Goal: Task Accomplishment & Management: Manage account settings

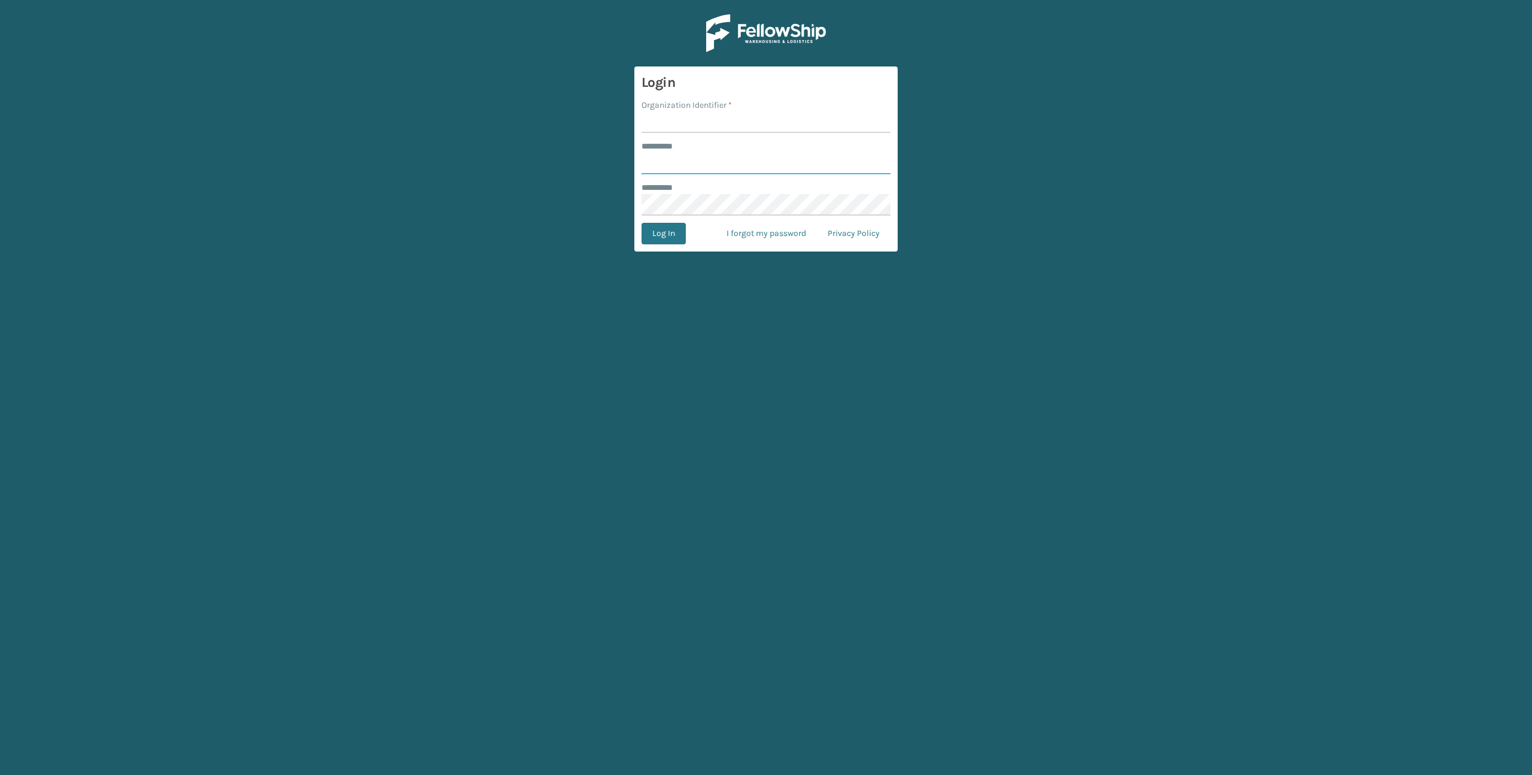
type input "*******"
click at [693, 125] on input "Organization Identifier *" at bounding box center [766, 122] width 249 height 22
type input "Brightech"
click at [663, 232] on button "Log In" at bounding box center [664, 234] width 44 height 22
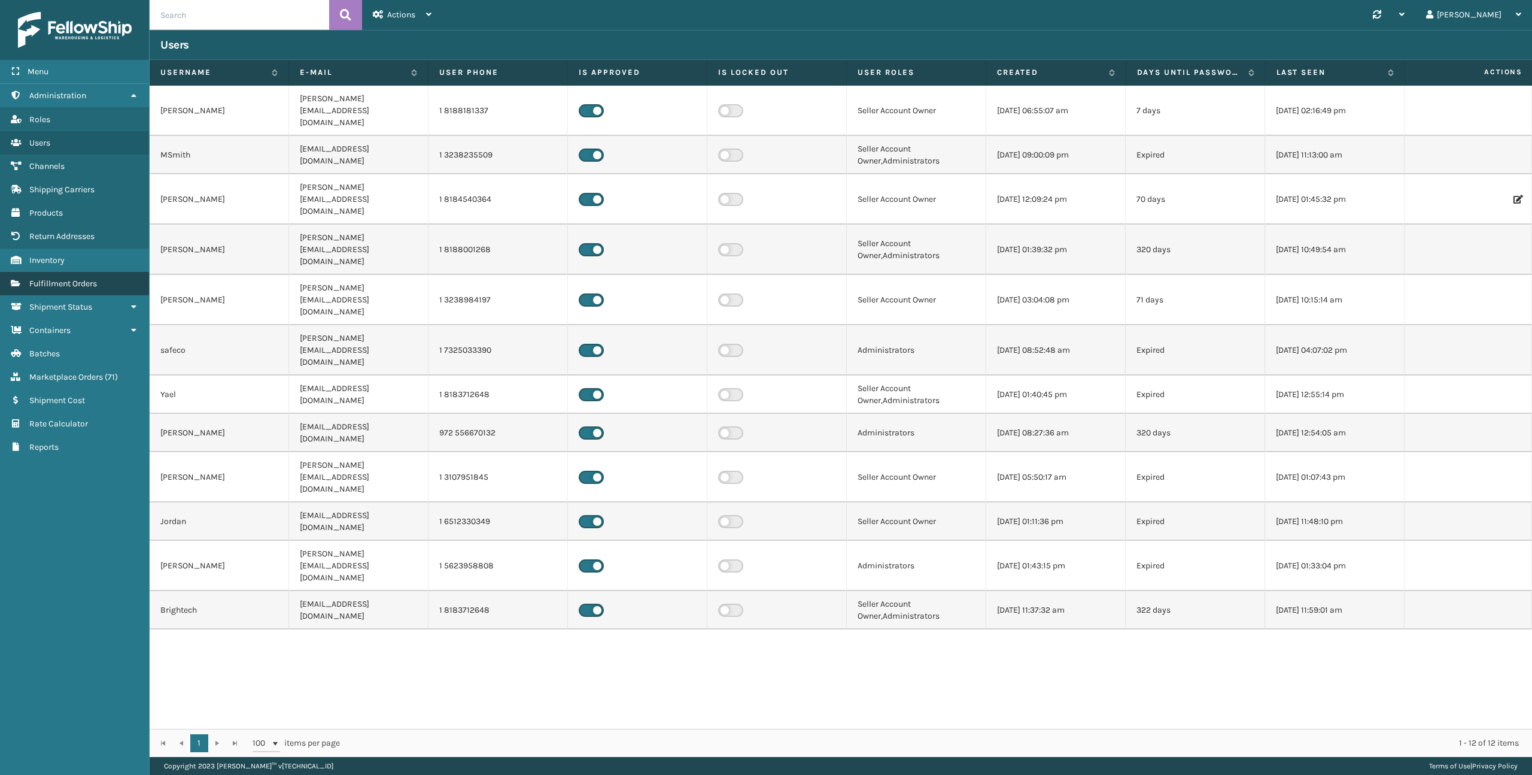
click at [45, 282] on span "Fulfillment Orders" at bounding box center [63, 283] width 68 height 10
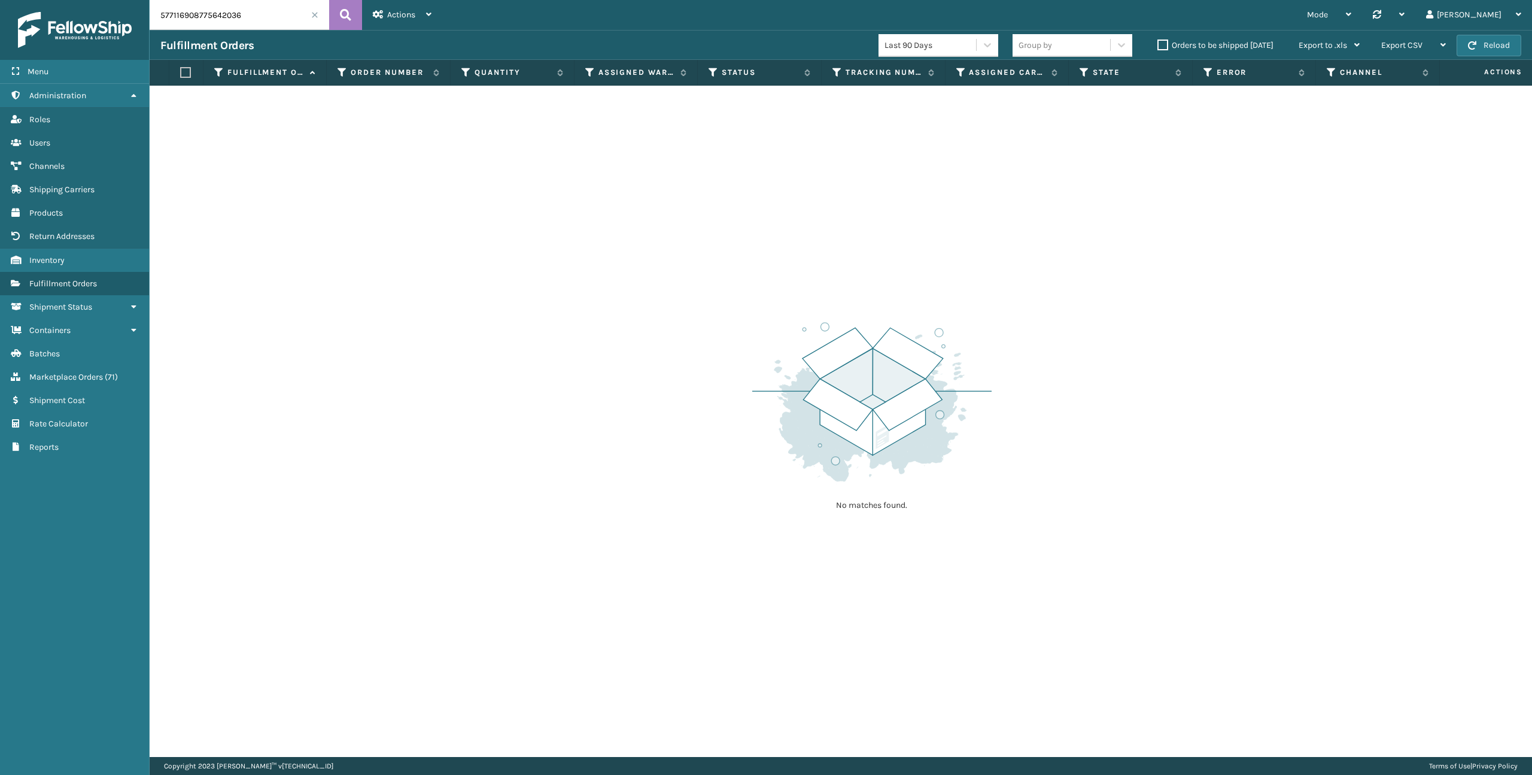
click at [228, 24] on input "577116908775642036" at bounding box center [240, 15] width 180 height 30
click at [228, 23] on input "577116908775642036" at bounding box center [240, 15] width 180 height 30
paste input "28967990"
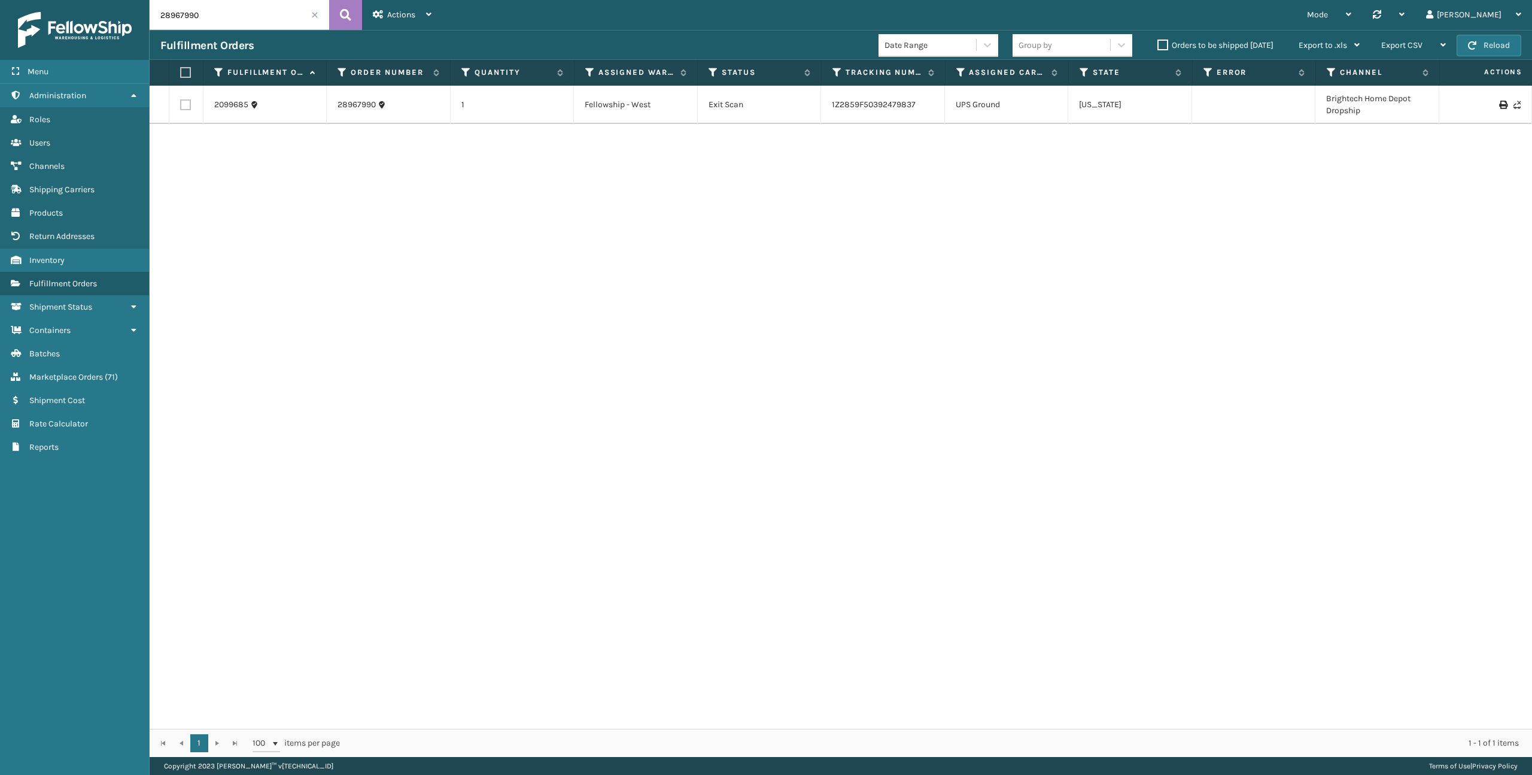
click at [277, 14] on input "28967990" at bounding box center [240, 15] width 180 height 30
click at [276, 15] on input "28967990" at bounding box center [240, 15] width 180 height 30
paste input "96608525"
type input "296608525"
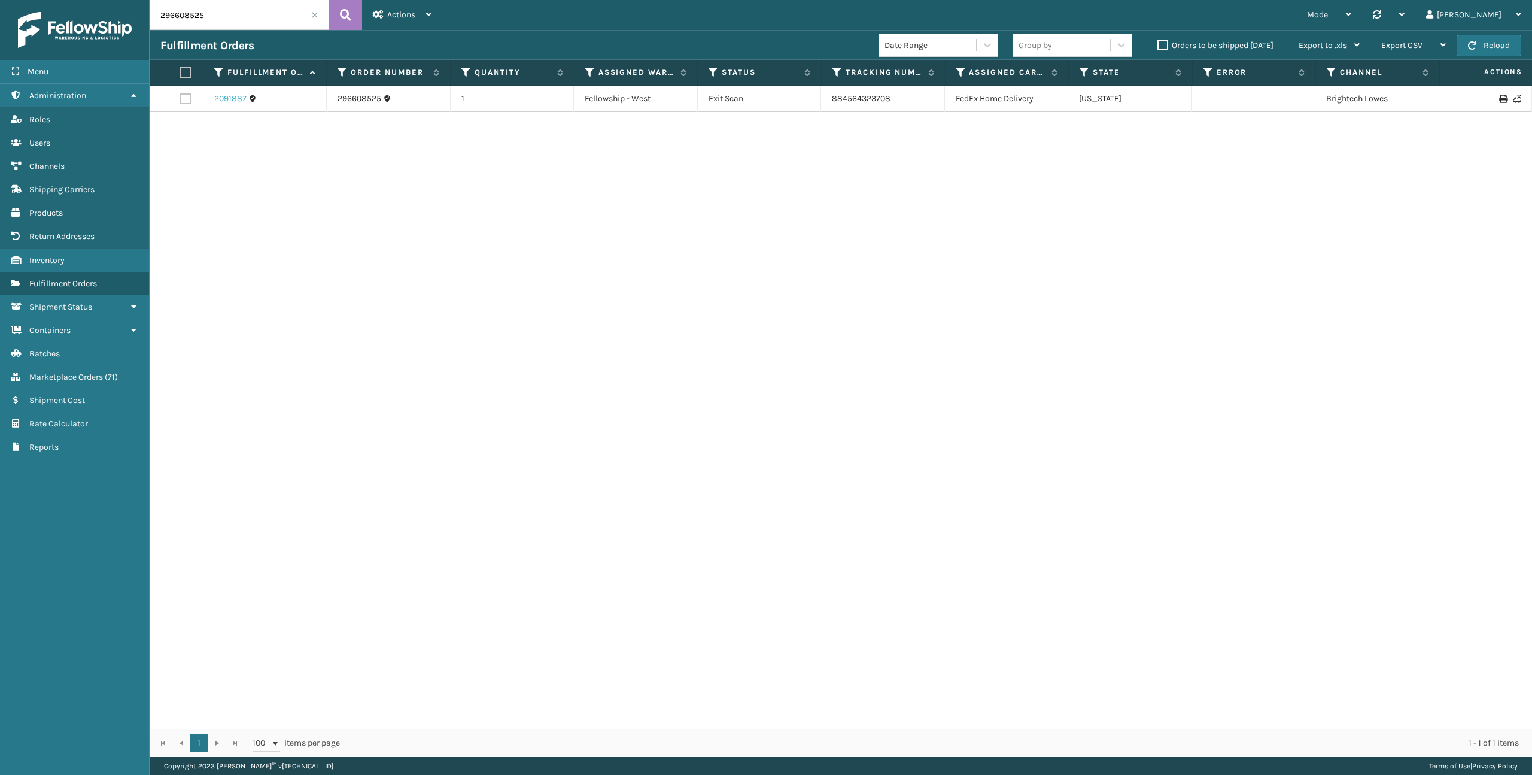
click at [223, 99] on link "2091887" at bounding box center [230, 99] width 32 height 12
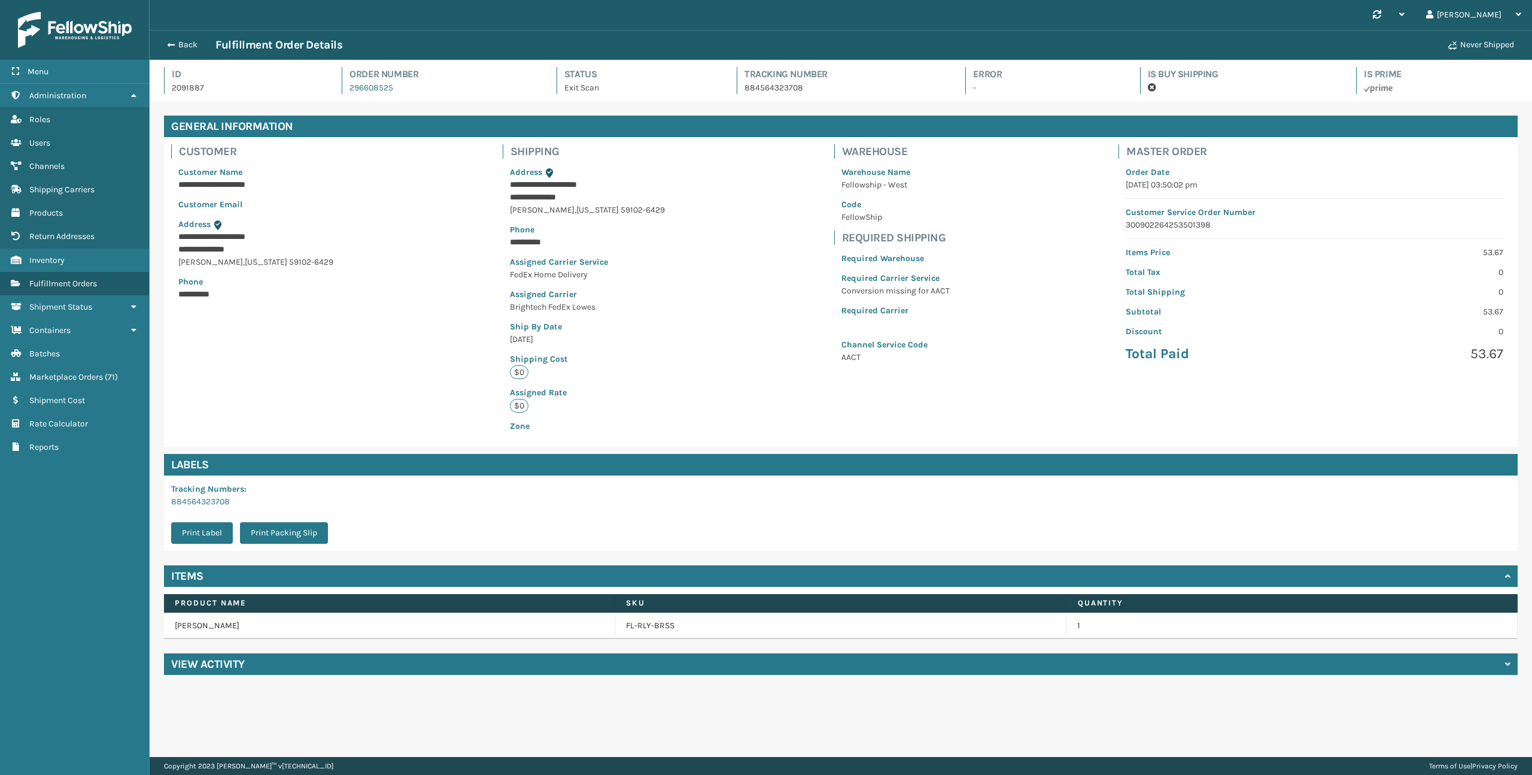
scroll to position [29, 1383]
click at [754, 87] on p "884564323708" at bounding box center [844, 87] width 199 height 13
copy p "884564323708"
click at [170, 48] on button "Back" at bounding box center [187, 45] width 55 height 11
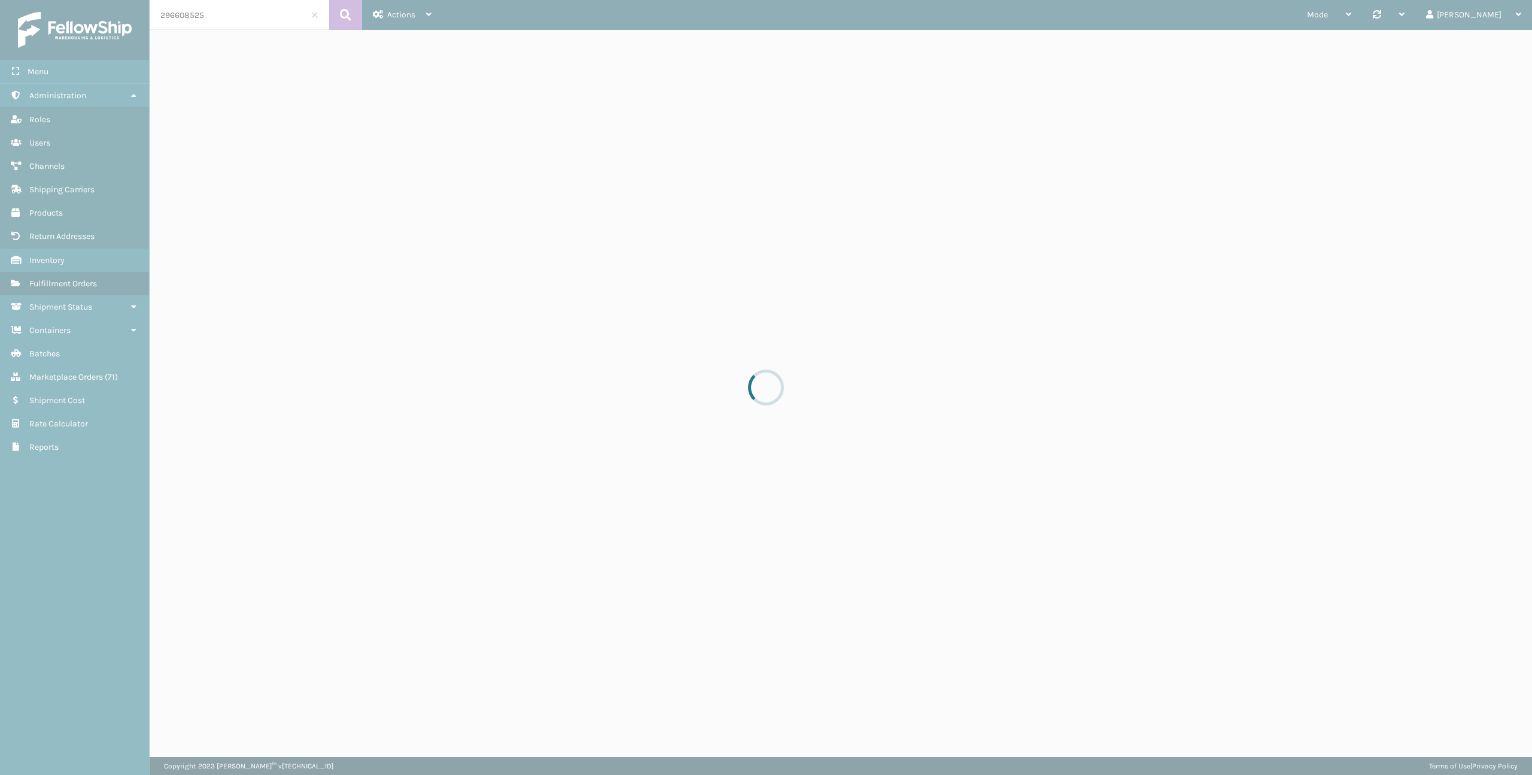
click at [229, 20] on div at bounding box center [766, 387] width 1532 height 775
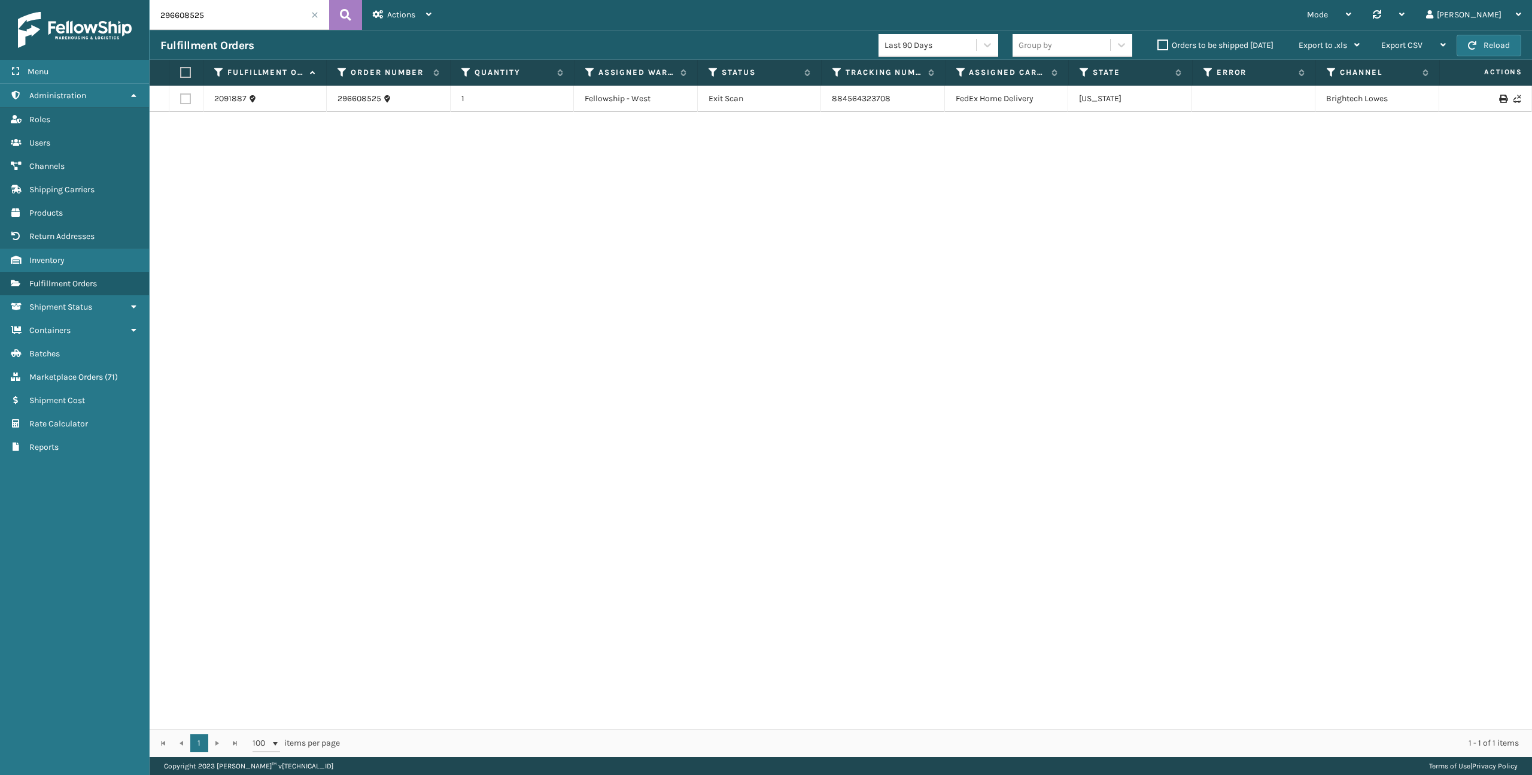
click at [229, 20] on input "296608525" at bounding box center [240, 15] width 180 height 30
paste input "755002"
type input "296755002"
click at [225, 98] on link "2095737" at bounding box center [230, 99] width 32 height 12
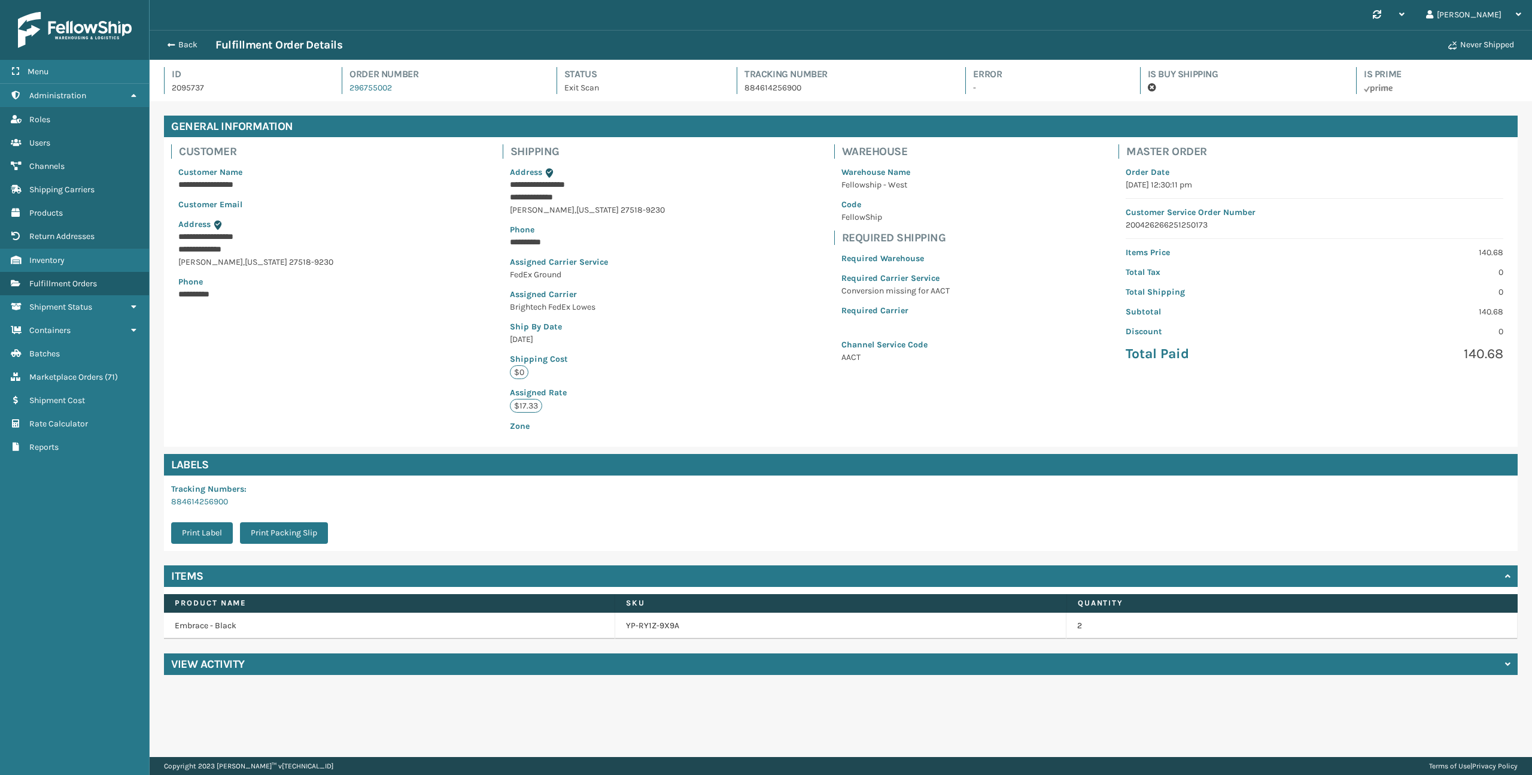
scroll to position [29, 1383]
click at [524, 663] on div "View Activity" at bounding box center [841, 664] width 1354 height 22
click at [753, 87] on p "884614256900" at bounding box center [844, 87] width 199 height 13
copy p "884614256900"
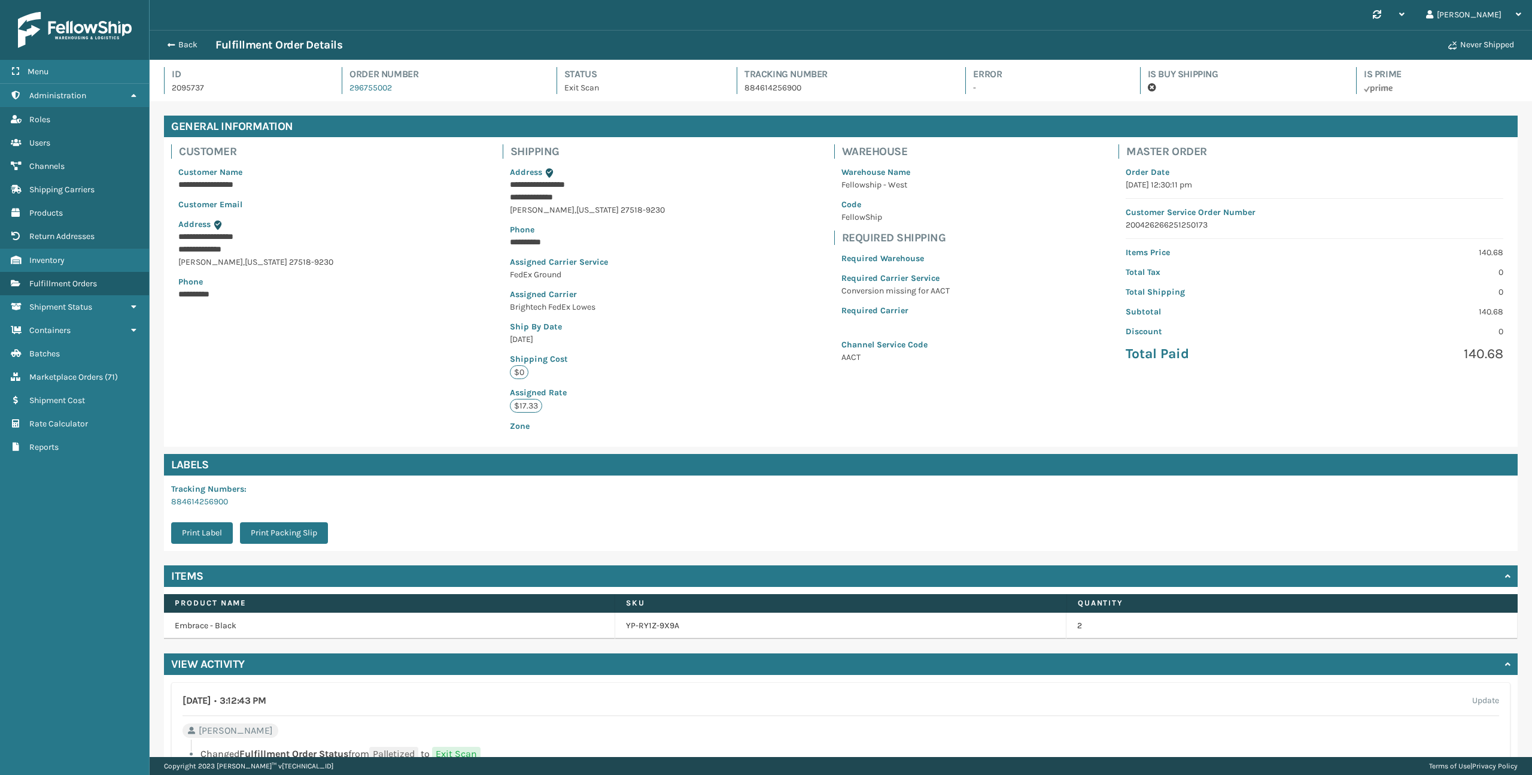
click at [184, 38] on div "Back Fulfillment Order Details" at bounding box center [800, 45] width 1281 height 14
click at [184, 41] on button "Back" at bounding box center [187, 45] width 55 height 11
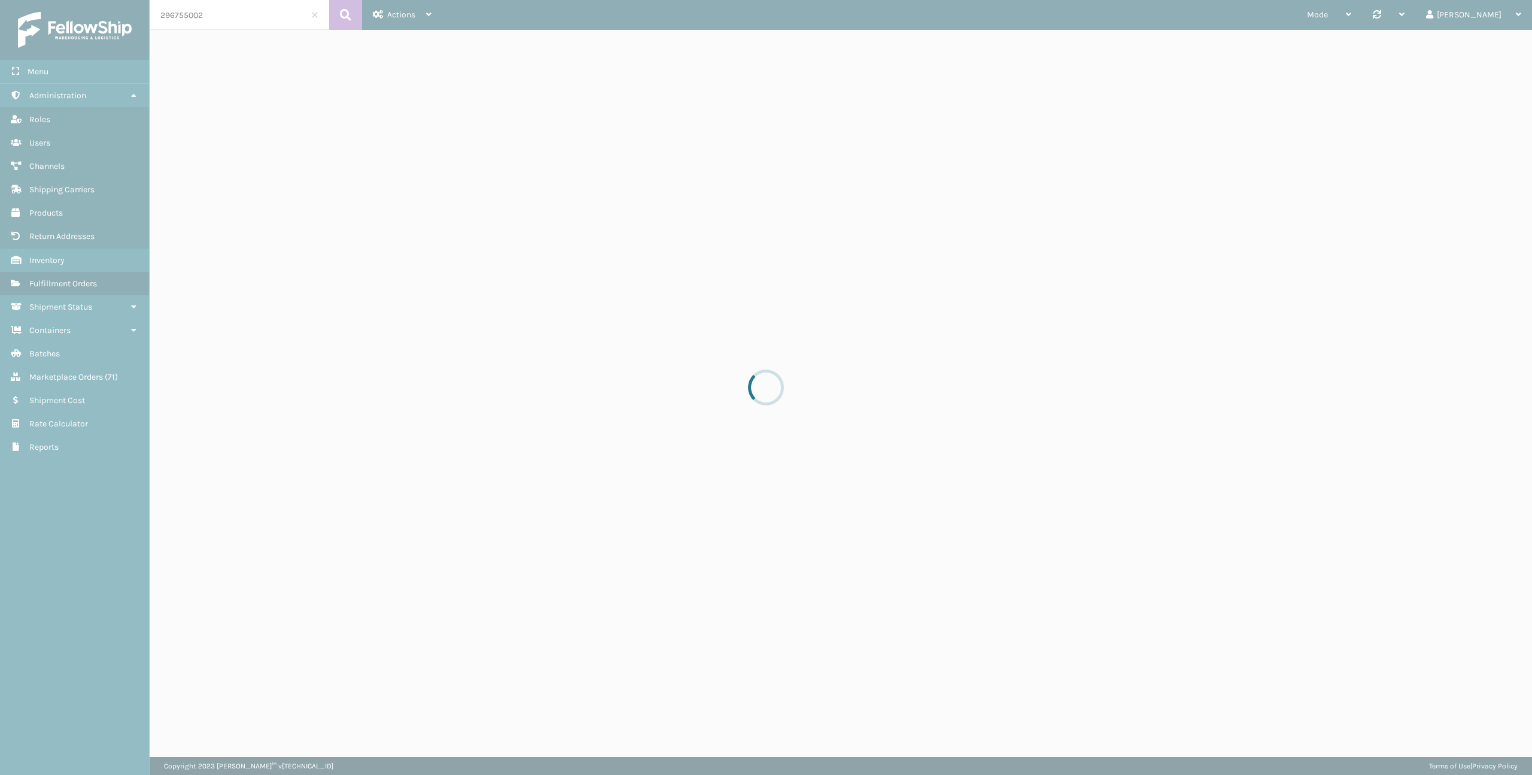
click at [247, 22] on div at bounding box center [766, 387] width 1532 height 775
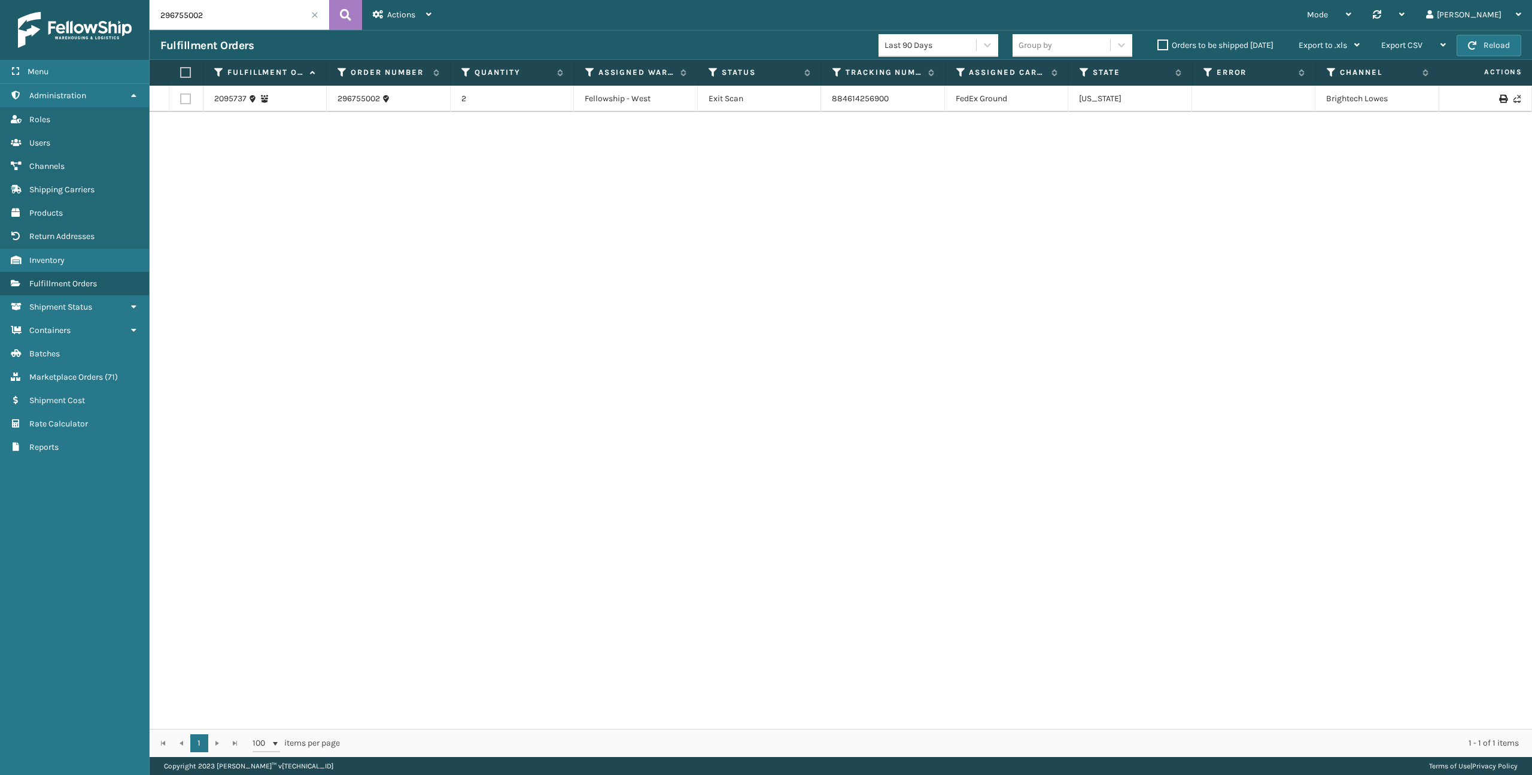
click at [247, 22] on input "296755002" at bounding box center [240, 15] width 180 height 30
paste input "44093"
type input "44093"
click at [342, 19] on icon at bounding box center [345, 15] width 11 height 18
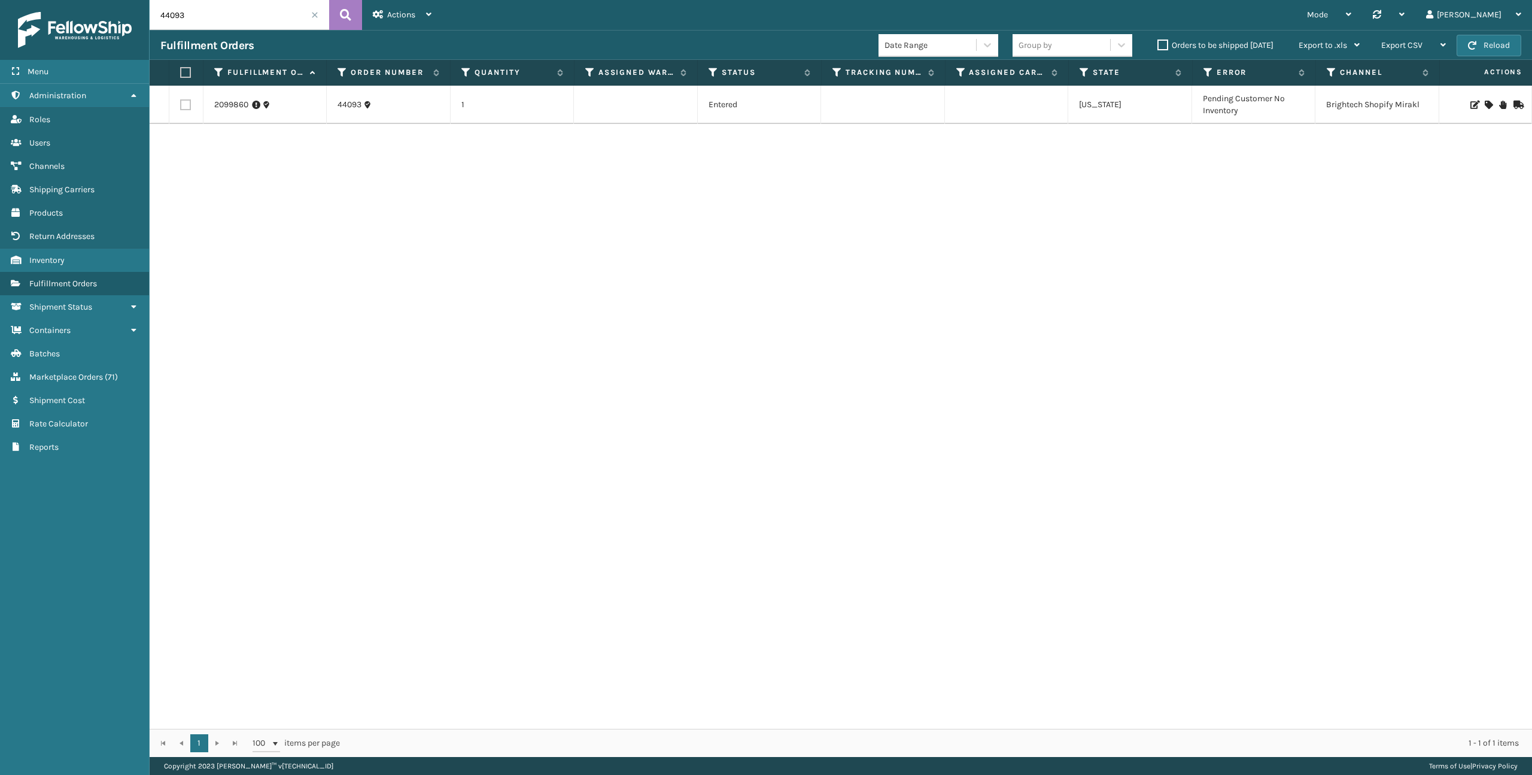
click at [236, 97] on td "2099860" at bounding box center [266, 105] width 124 height 38
click at [236, 101] on link "2099860" at bounding box center [231, 105] width 34 height 12
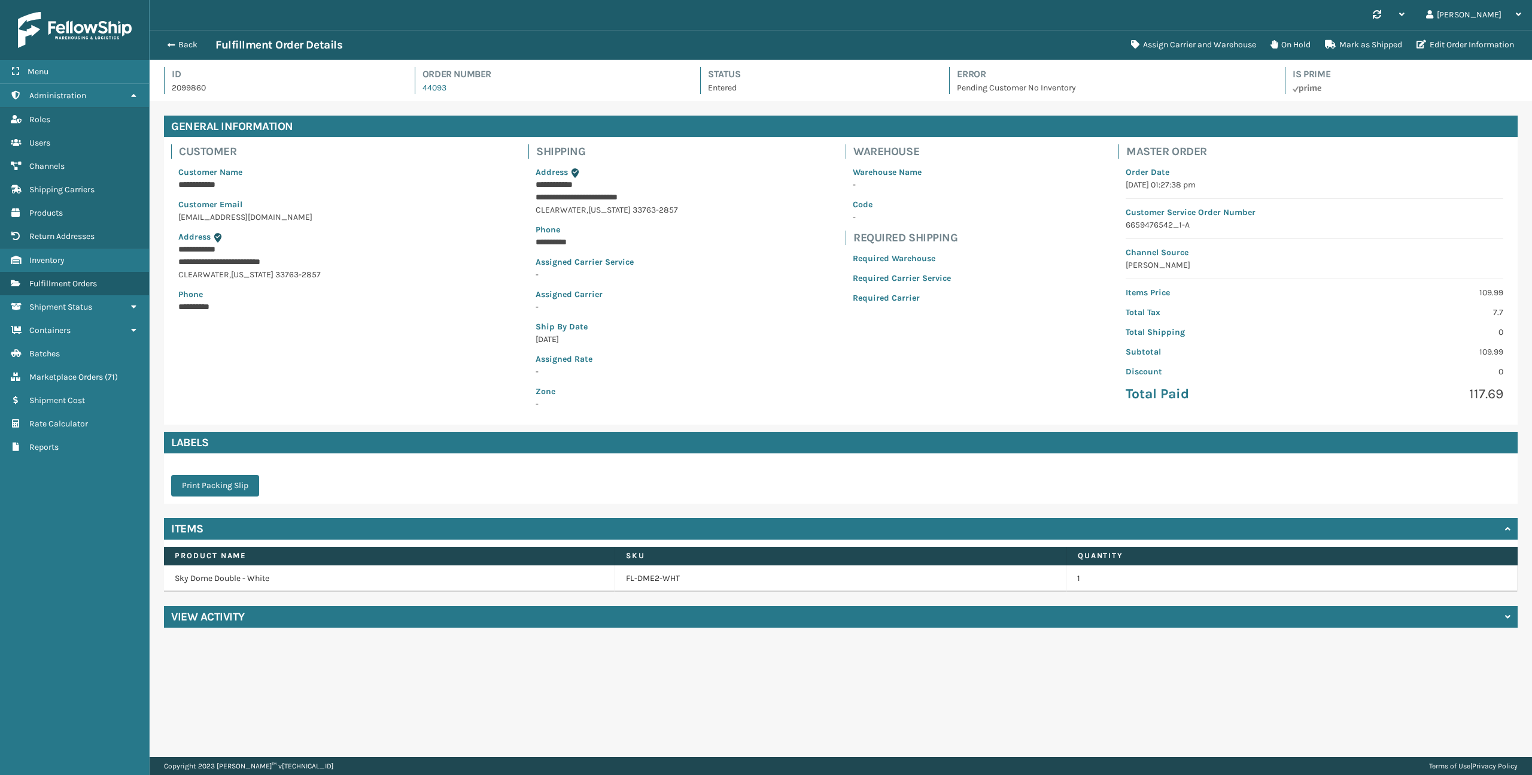
scroll to position [29, 1383]
drag, startPoint x: 723, startPoint y: 584, endPoint x: 600, endPoint y: 578, distance: 122.8
click at [600, 578] on tr "Sky Dome Double - White FL-DME2-WHT 1" at bounding box center [841, 578] width 1354 height 26
copy tr "FL-DME2-WHT"
drag, startPoint x: 223, startPoint y: 89, endPoint x: 172, endPoint y: 88, distance: 50.3
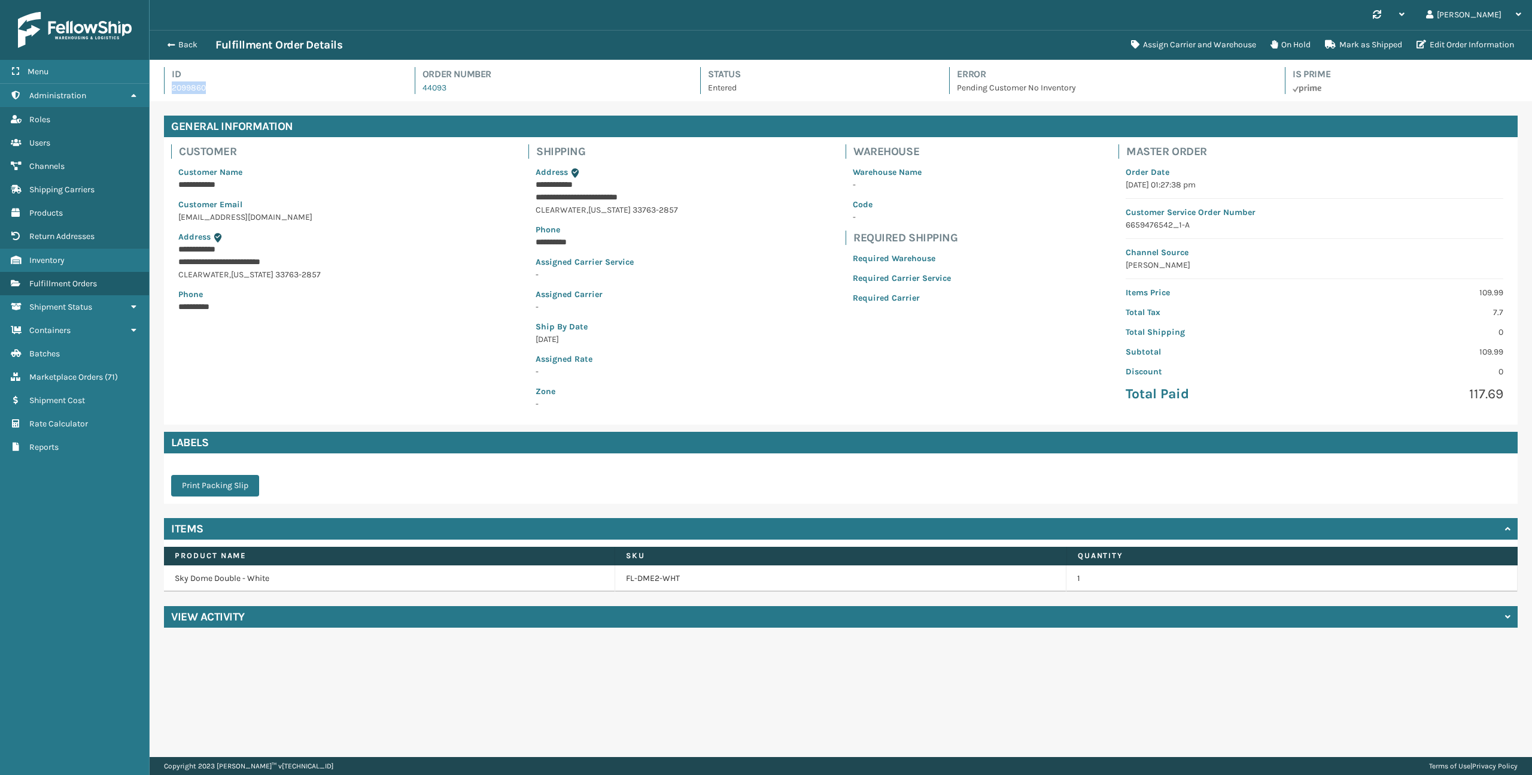
click at [172, 88] on p "2099860" at bounding box center [282, 87] width 221 height 13
copy p "2099860"
drag, startPoint x: 478, startPoint y: 85, endPoint x: 424, endPoint y: 85, distance: 53.9
click at [424, 85] on div "Order Number 44093" at bounding box center [547, 80] width 264 height 27
copy link "44093"
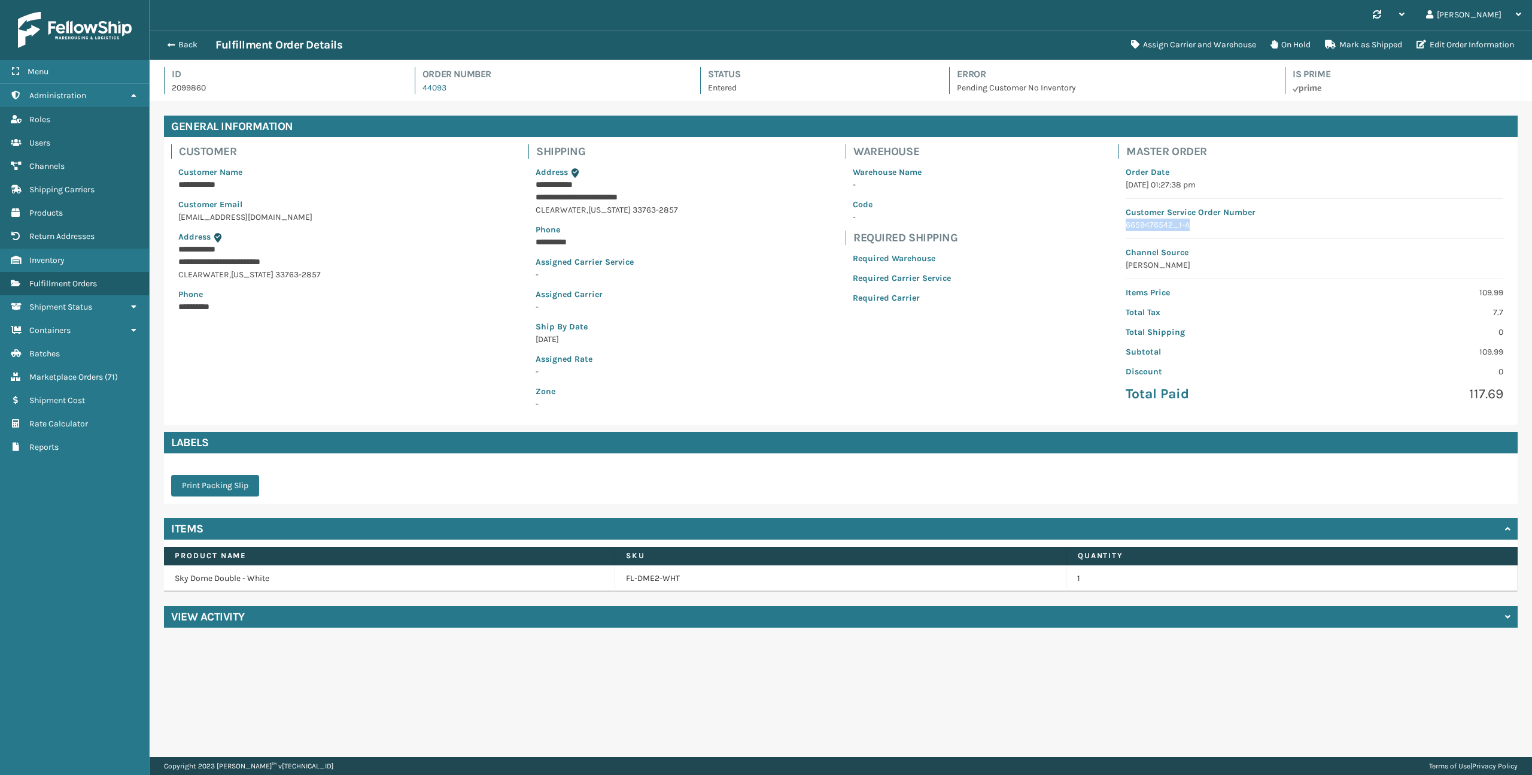
drag, startPoint x: 1212, startPoint y: 230, endPoint x: 1122, endPoint y: 229, distance: 89.8
click at [1122, 229] on div "Order Date [DATE] 01:27:38 pm Customer Service Order Number 6659476542_1-A Chan…" at bounding box center [1315, 284] width 392 height 251
copy p "6659476542_1-A"
click at [1296, 48] on button "On Hold" at bounding box center [1291, 45] width 54 height 24
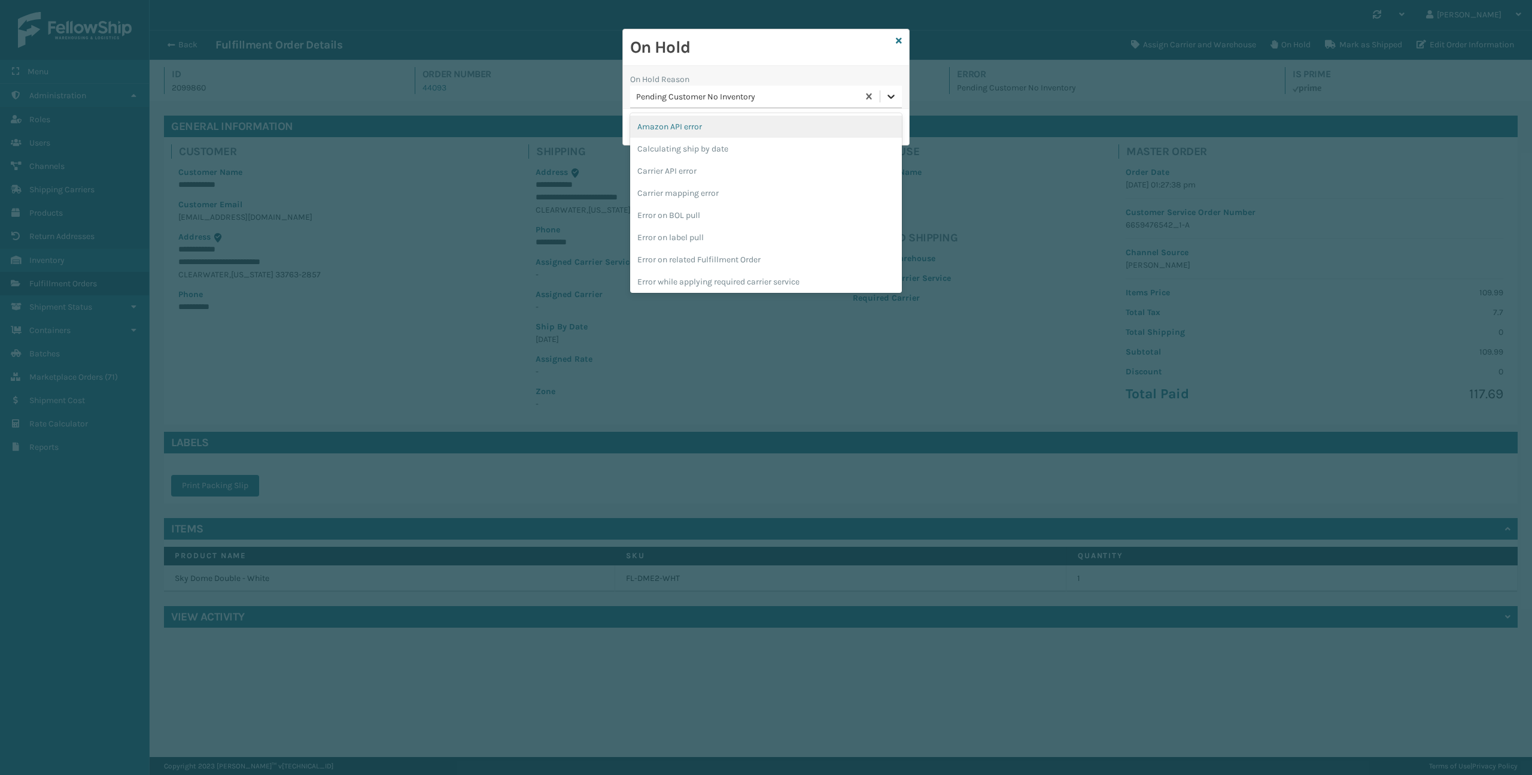
click at [888, 91] on icon at bounding box center [891, 96] width 12 height 12
click at [718, 275] on div "To be cancelled" at bounding box center [766, 279] width 272 height 22
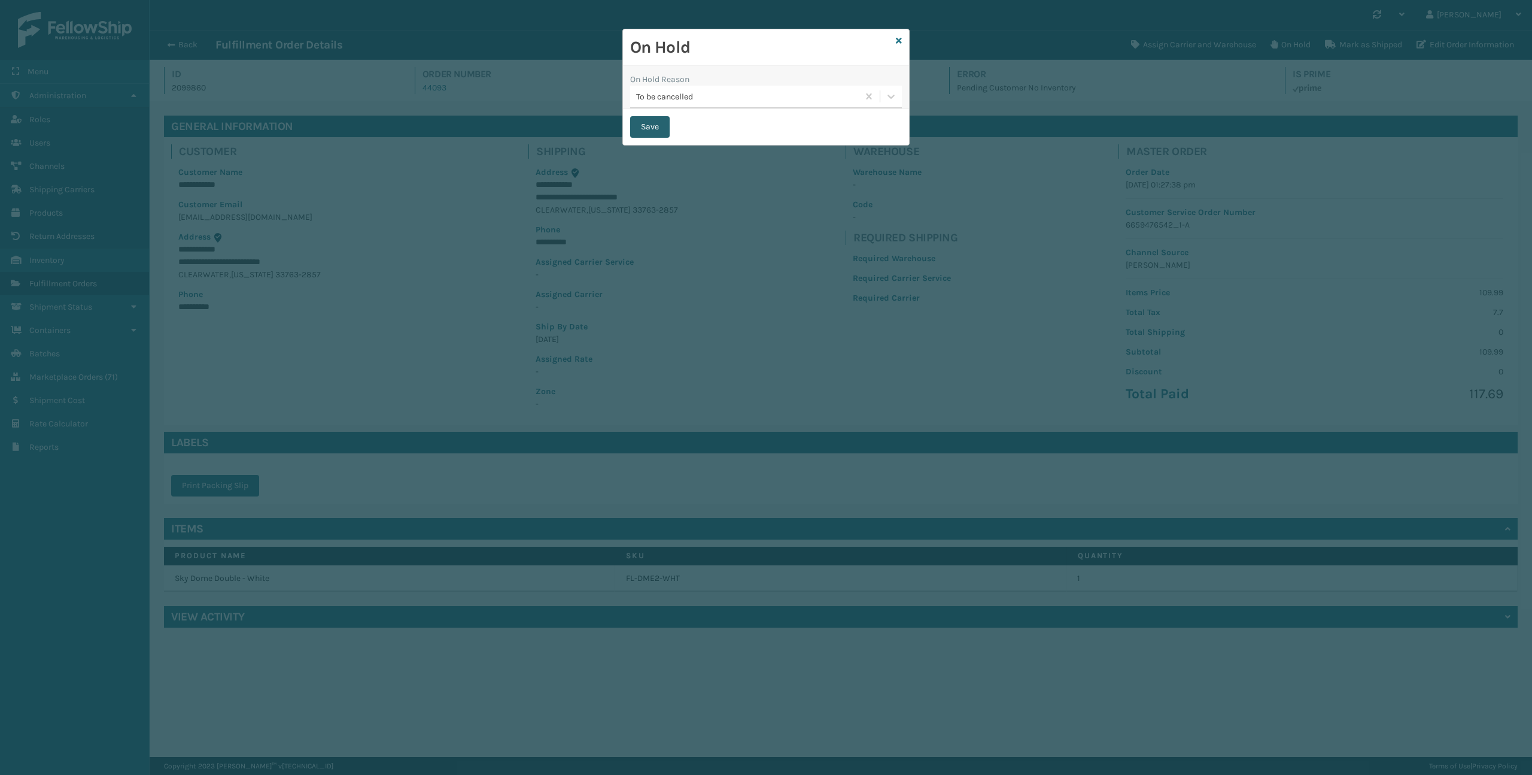
click at [645, 136] on button "Save" at bounding box center [650, 127] width 40 height 22
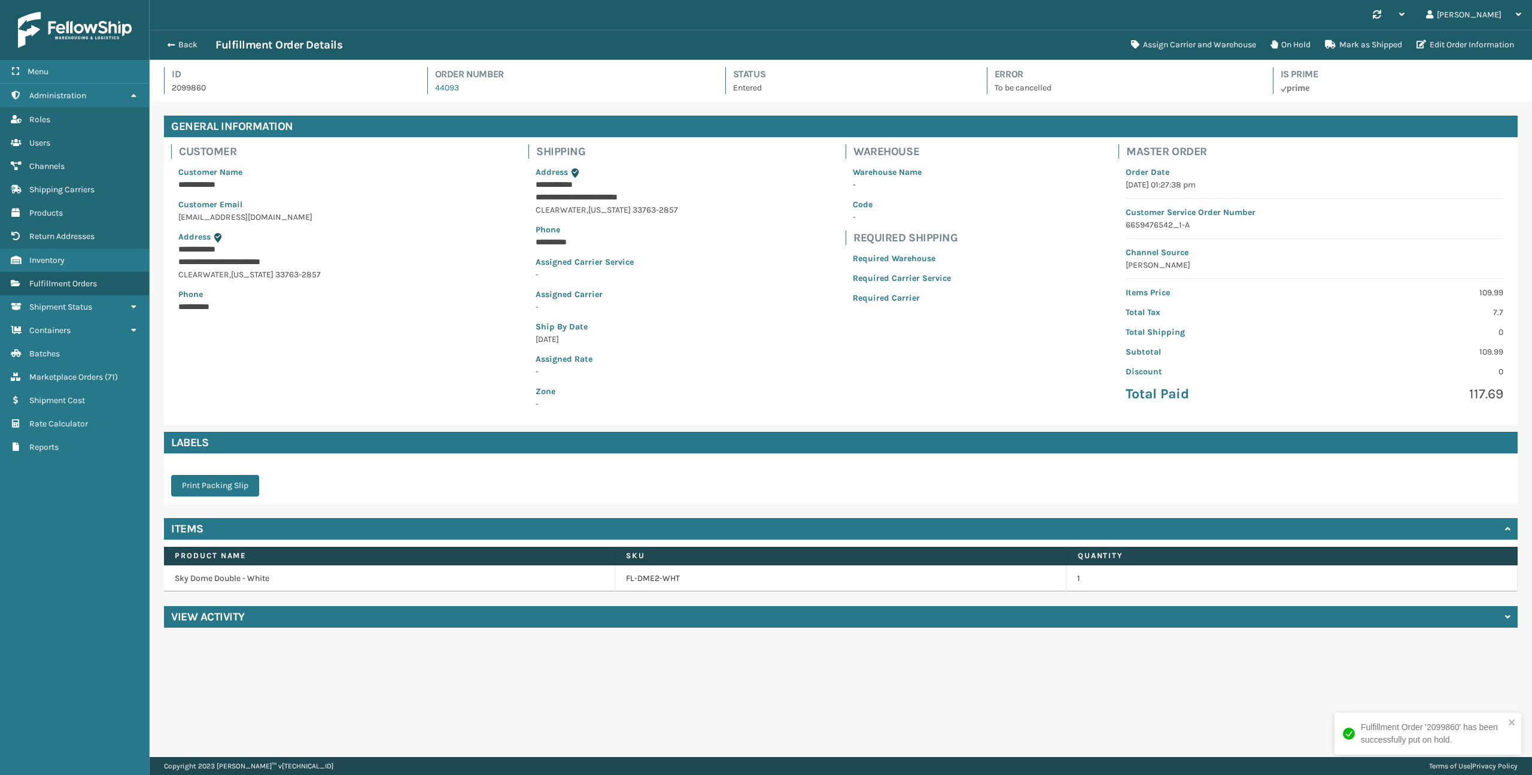
scroll to position [29, 1383]
click at [85, 211] on link "Products" at bounding box center [74, 212] width 149 height 23
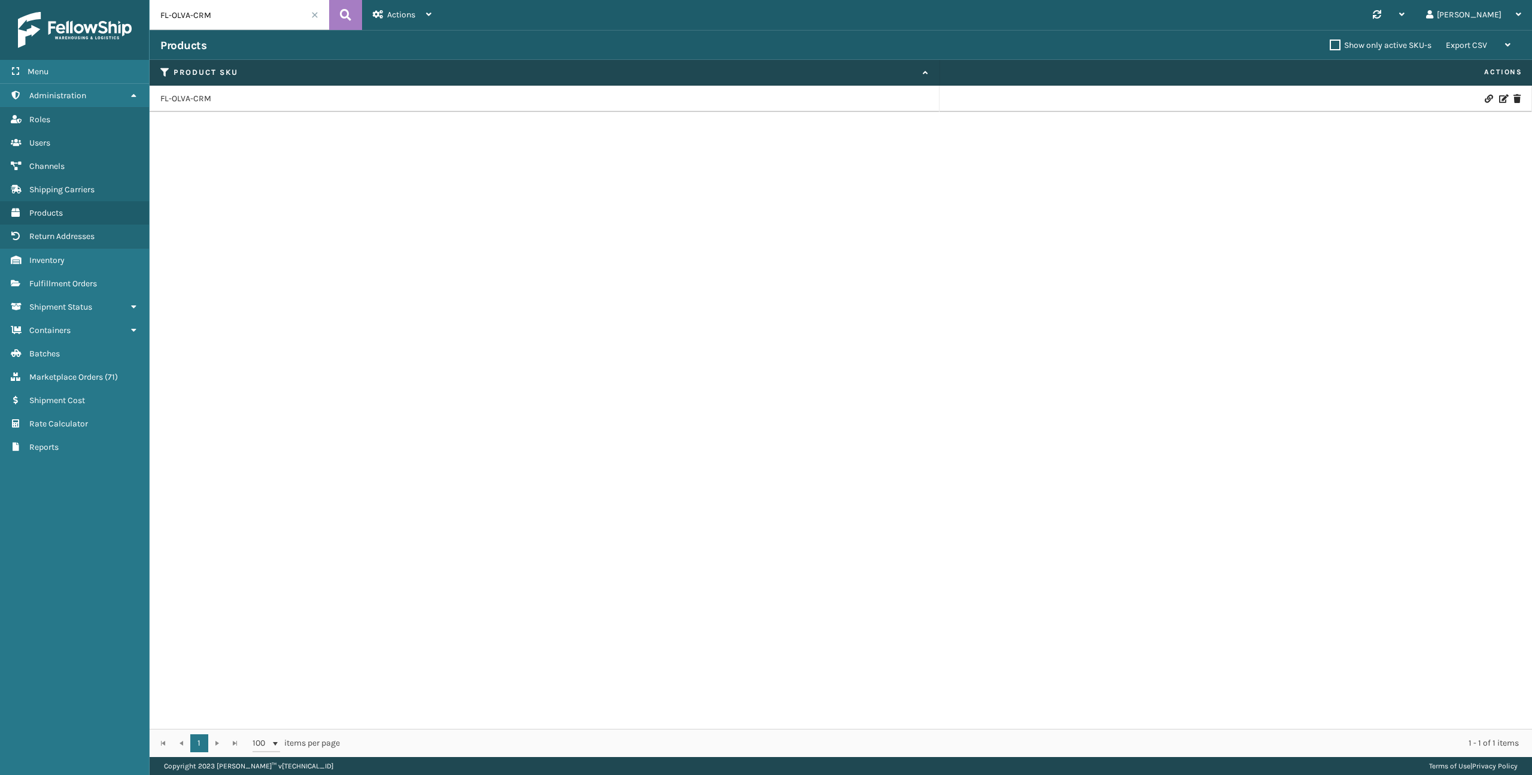
click at [295, 9] on input "FL-OLVA-CRM" at bounding box center [240, 15] width 180 height 30
click at [293, 10] on input "FL-OLVA-CRM" at bounding box center [240, 15] width 180 height 30
paste input "DME2-WHT-"
click at [293, 10] on input "FL-DME2-WHT-OLVA-CRM" at bounding box center [240, 15] width 180 height 30
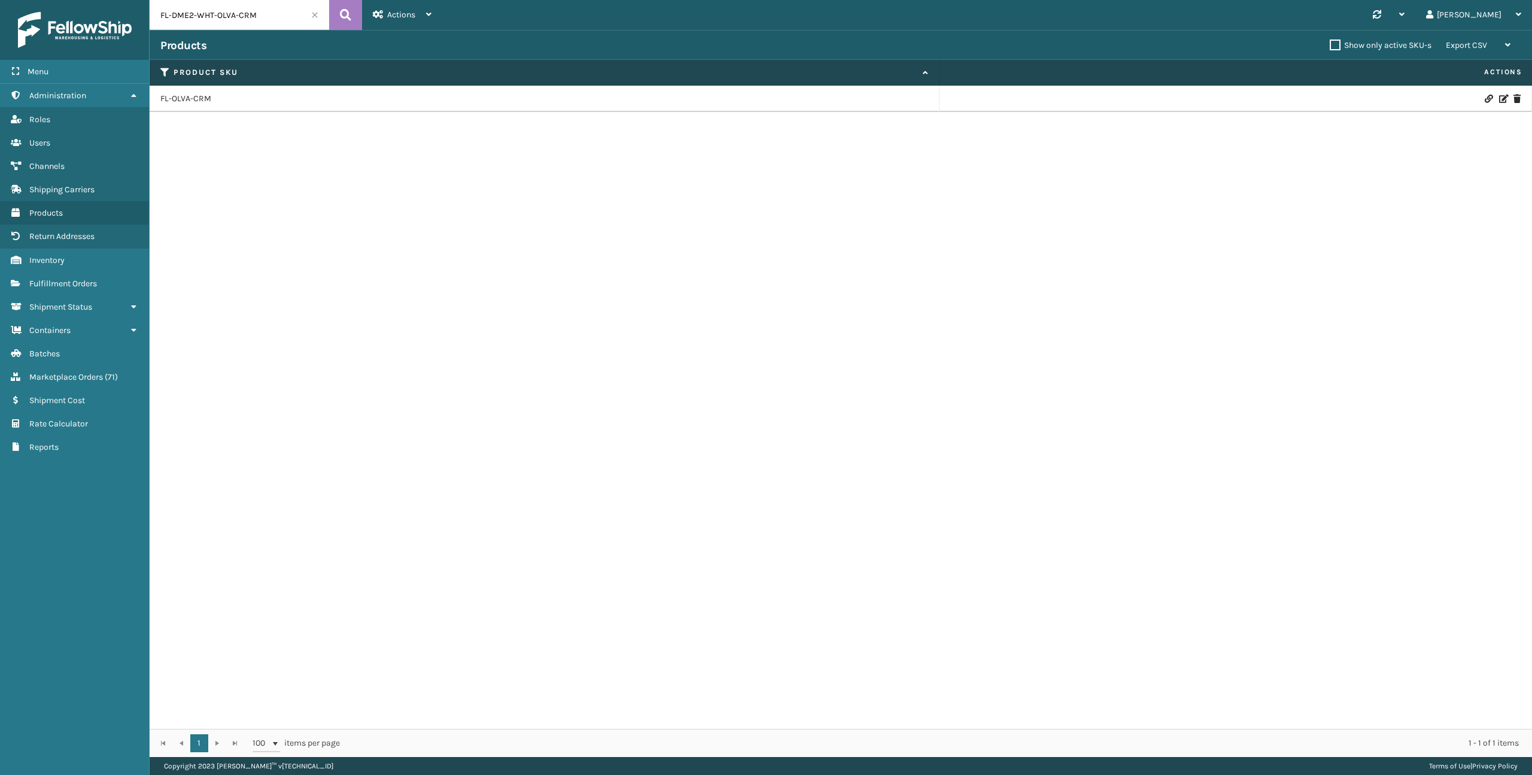
click at [293, 10] on input "FL-DME2-WHT-OLVA-CRM" at bounding box center [240, 15] width 180 height 30
paste input "text"
type input "FL-DME2-WHT"
click at [172, 104] on link "FL-DME2-WHT" at bounding box center [187, 99] width 54 height 12
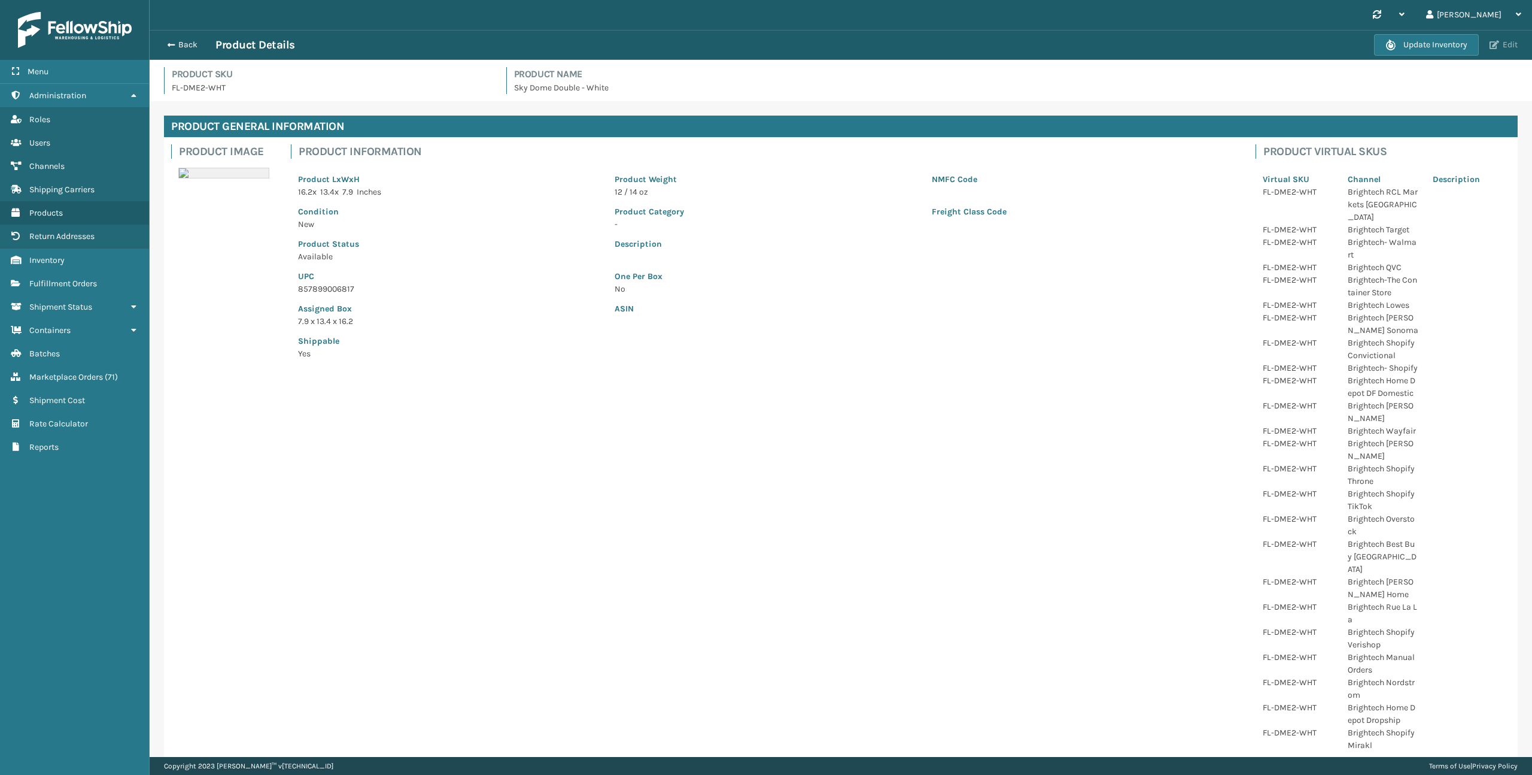
click at [1496, 48] on span "button" at bounding box center [1495, 45] width 10 height 8
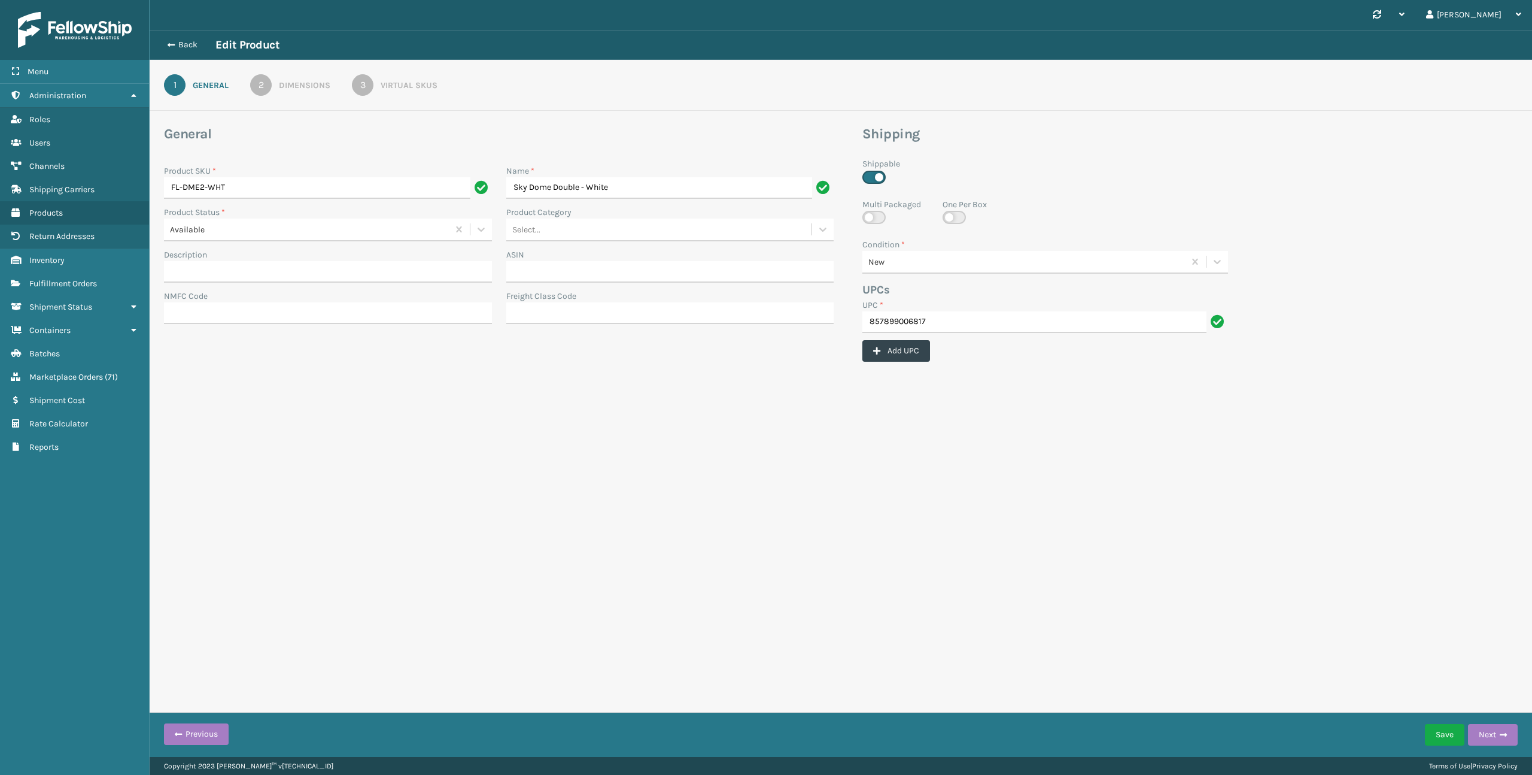
click at [387, 92] on link "3 Virtual SKUs" at bounding box center [394, 85] width 129 height 22
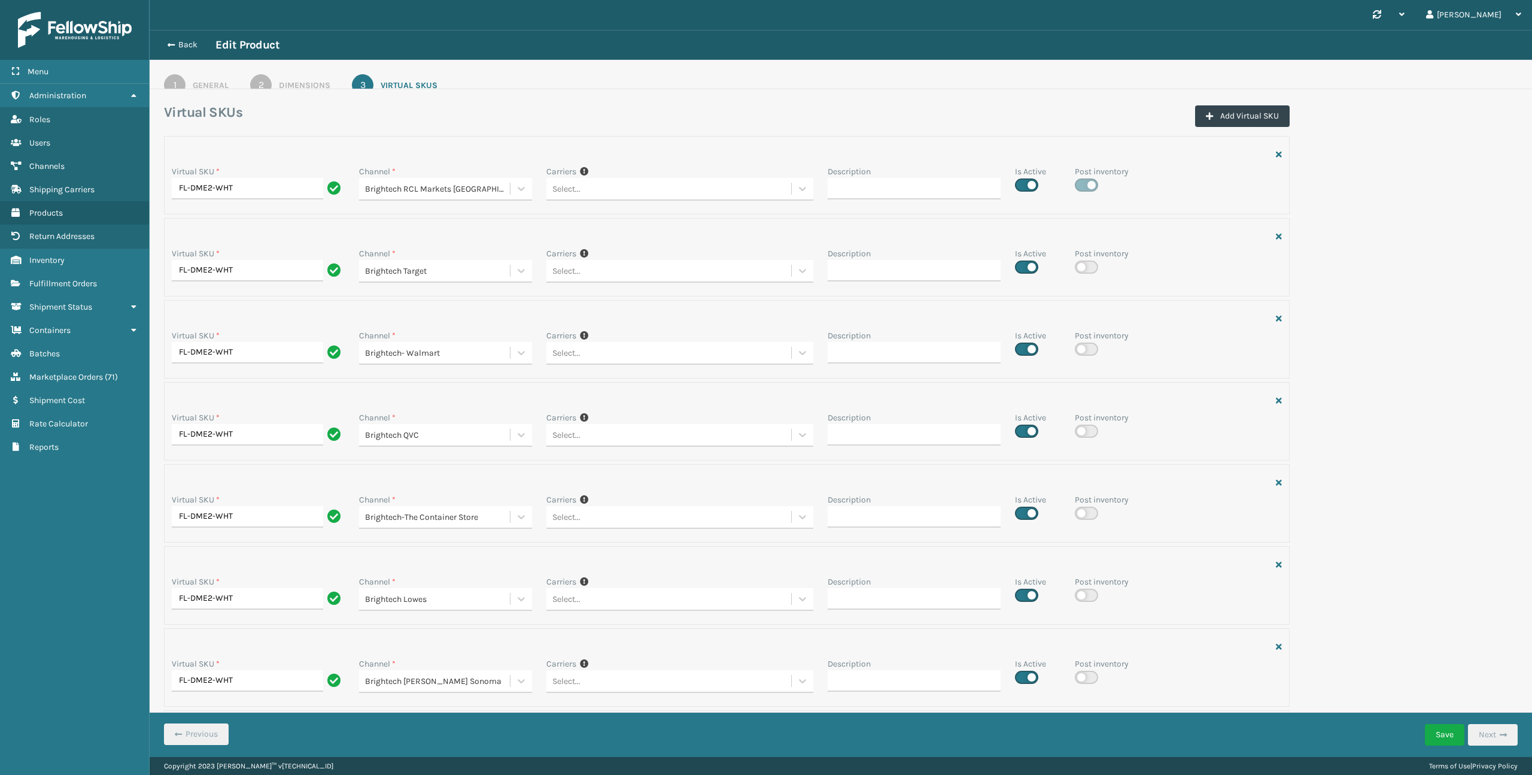
click at [387, 89] on div "1 General 2 Dimensions 3 Virtual SKUs" at bounding box center [841, 74] width 1383 height 29
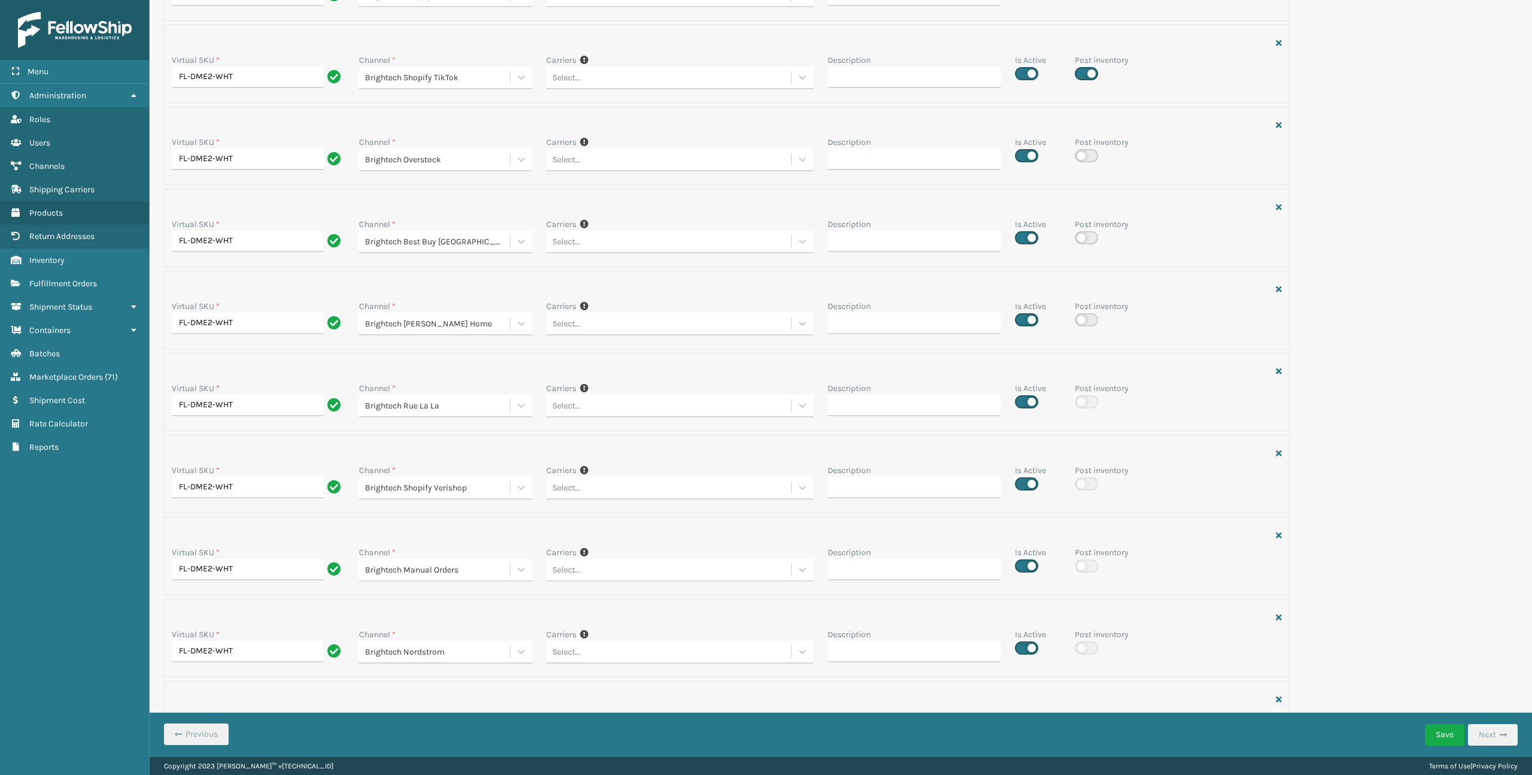
scroll to position [1395, 0]
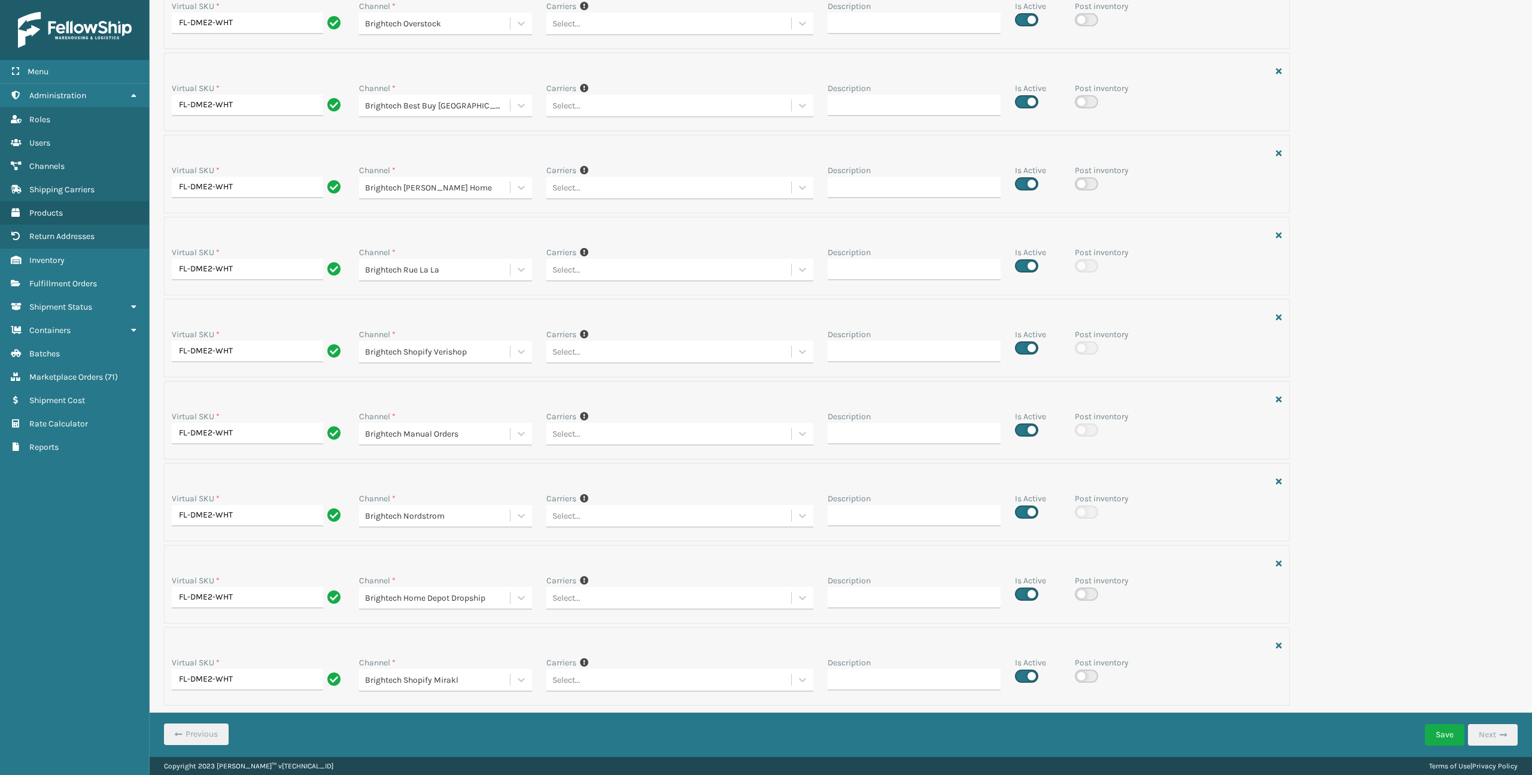
click at [1091, 676] on label at bounding box center [1086, 675] width 23 height 13
click at [1083, 676] on input "checkbox" at bounding box center [1079, 673] width 8 height 8
checkbox input "true"
click at [1454, 739] on button "Save" at bounding box center [1445, 735] width 40 height 22
